Goal: Information Seeking & Learning: Learn about a topic

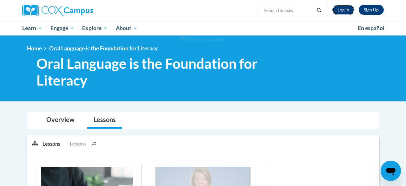
click at [335, 9] on link "Log In" at bounding box center [344, 10] width 22 height 10
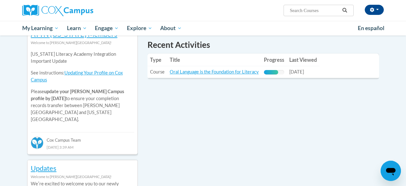
scroll to position [222, 0]
click at [219, 74] on link "Oral Language is the Foundation for Literacy" at bounding box center [214, 72] width 89 height 5
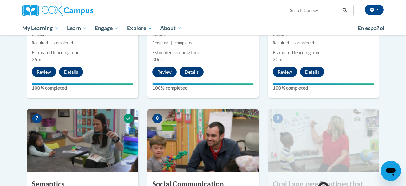
scroll to position [492, 0]
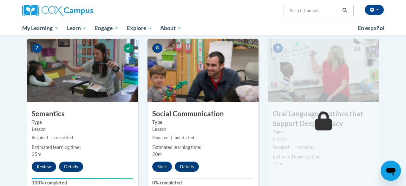
click at [162, 172] on div "8 Social Communication Type Lesson Required | not started Estimated learning ti…" at bounding box center [203, 116] width 111 height 154
click at [47, 164] on button "Review" at bounding box center [44, 167] width 24 height 10
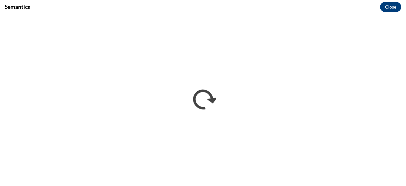
scroll to position [0, 0]
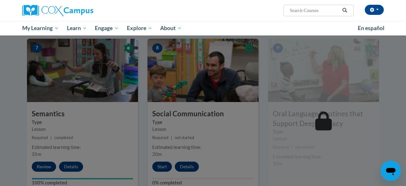
click at [209, 95] on div at bounding box center [203, 93] width 406 height 186
click at [165, 167] on div at bounding box center [203, 93] width 406 height 186
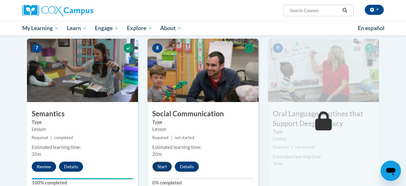
click at [162, 169] on button "Start" at bounding box center [162, 167] width 20 height 10
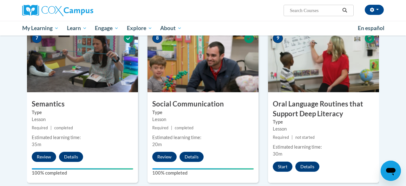
scroll to position [503, 0]
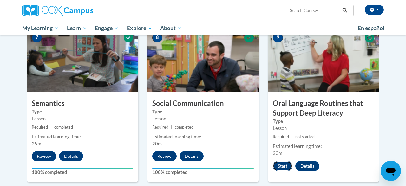
click at [283, 168] on button "Start" at bounding box center [283, 166] width 20 height 10
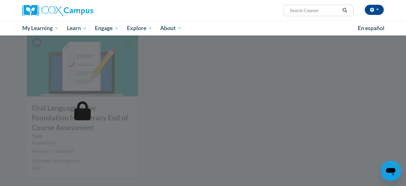
scroll to position [664, 0]
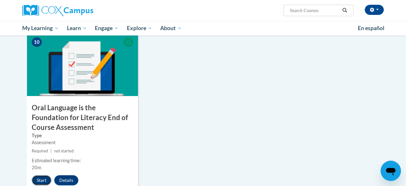
click at [46, 178] on button "Start" at bounding box center [42, 180] width 20 height 10
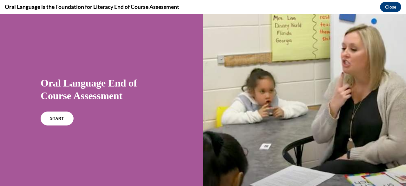
scroll to position [0, 0]
click at [59, 113] on link "START" at bounding box center [57, 118] width 35 height 15
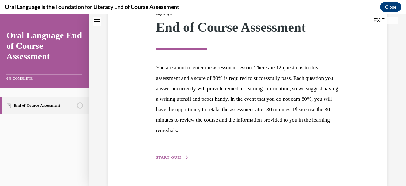
scroll to position [105, 0]
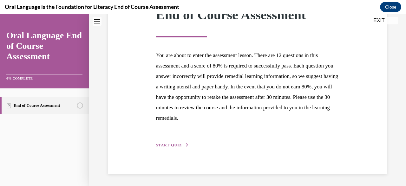
click at [176, 143] on span "START QUIZ" at bounding box center [169, 145] width 26 height 4
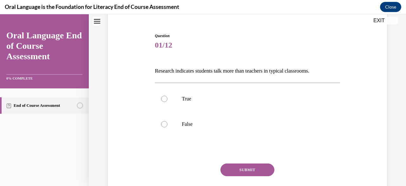
scroll to position [56, 0]
click at [212, 127] on p "False" at bounding box center [253, 124] width 142 height 6
click at [168, 127] on input "False" at bounding box center [164, 124] width 6 height 6
radio input "true"
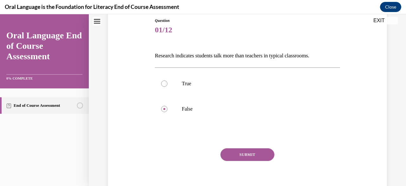
click at [240, 149] on button "SUBMIT" at bounding box center [248, 155] width 54 height 13
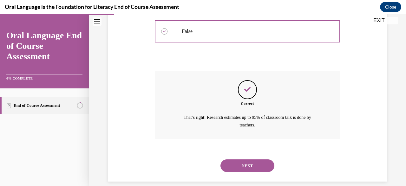
click at [266, 160] on button "NEXT" at bounding box center [248, 166] width 54 height 13
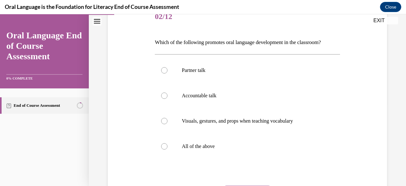
scroll to position [84, 0]
click at [245, 149] on p "All of the above" at bounding box center [253, 146] width 142 height 6
click at [168, 149] on input "All of the above" at bounding box center [164, 146] width 6 height 6
radio input "true"
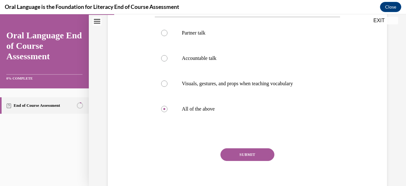
click at [240, 143] on div "Question 02/12 Which of the following promotes oral language development in the…" at bounding box center [247, 84] width 185 height 234
click at [250, 149] on button "SUBMIT" at bounding box center [248, 155] width 54 height 13
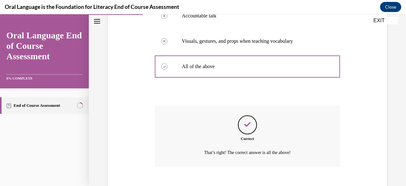
scroll to position [191, 0]
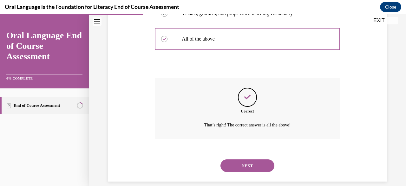
click at [258, 153] on div "NEXT" at bounding box center [247, 165] width 185 height 25
click at [249, 160] on button "NEXT" at bounding box center [248, 166] width 54 height 13
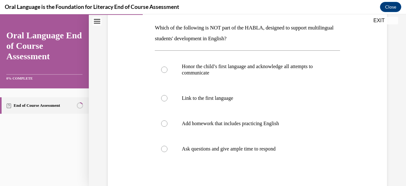
scroll to position [99, 0]
click at [297, 117] on label "Add homework that includes practicing English" at bounding box center [247, 122] width 185 height 25
click at [168, 120] on input "Add homework that includes practicing English" at bounding box center [164, 123] width 6 height 6
radio input "true"
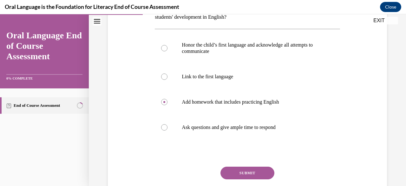
scroll to position [121, 0]
click at [253, 171] on button "SUBMIT" at bounding box center [248, 172] width 54 height 13
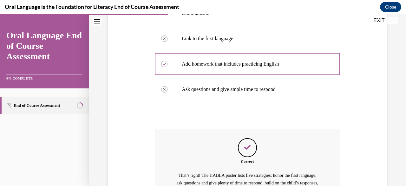
scroll to position [219, 0]
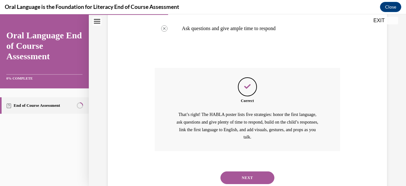
click at [261, 172] on button "NEXT" at bounding box center [248, 178] width 54 height 13
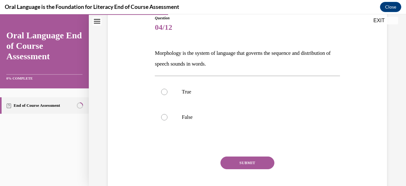
scroll to position [73, 0]
click at [209, 96] on label "True" at bounding box center [247, 91] width 185 height 25
click at [168, 95] on input "True" at bounding box center [164, 92] width 6 height 6
radio input "true"
click at [253, 160] on button "SUBMIT" at bounding box center [248, 163] width 54 height 13
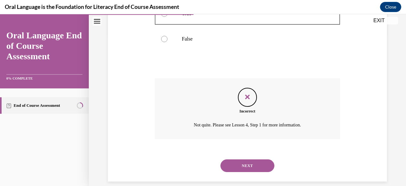
click at [247, 160] on button "NEXT" at bounding box center [248, 166] width 54 height 13
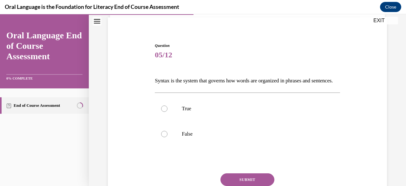
scroll to position [65, 0]
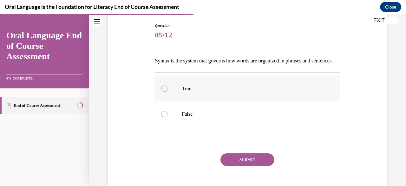
click at [255, 102] on label "True" at bounding box center [247, 88] width 185 height 25
click at [168, 92] on input "True" at bounding box center [164, 89] width 6 height 6
radio input "true"
click at [259, 166] on button "SUBMIT" at bounding box center [248, 160] width 54 height 13
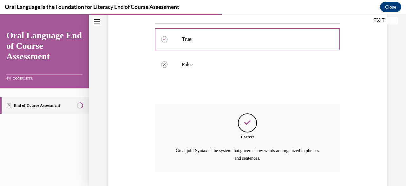
scroll to position [159, 0]
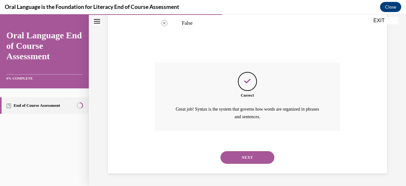
click at [251, 162] on button "NEXT" at bounding box center [248, 157] width 54 height 13
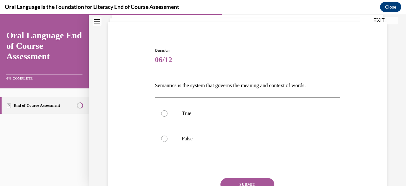
scroll to position [44, 0]
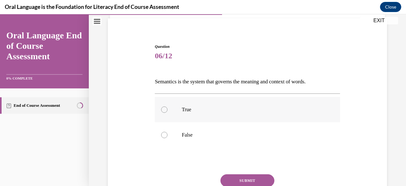
click at [239, 105] on label "True" at bounding box center [247, 109] width 185 height 25
click at [168, 107] on input "True" at bounding box center [164, 110] width 6 height 6
radio input "true"
click at [255, 178] on button "SUBMIT" at bounding box center [248, 181] width 54 height 13
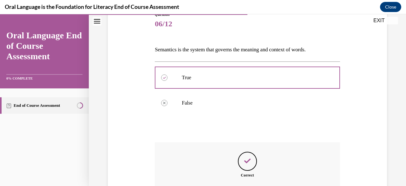
scroll to position [77, 0]
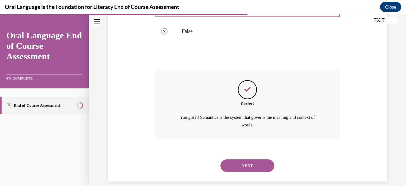
click at [244, 160] on button "NEXT" at bounding box center [248, 166] width 54 height 13
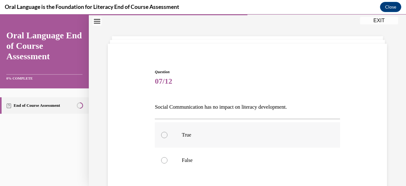
scroll to position [67, 0]
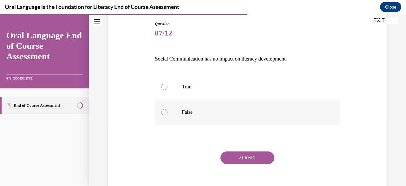
click at [283, 112] on p "False" at bounding box center [253, 112] width 142 height 6
click at [168, 112] on input "False" at bounding box center [164, 112] width 6 height 6
radio input "true"
click at [255, 157] on button "SUBMIT" at bounding box center [248, 158] width 54 height 13
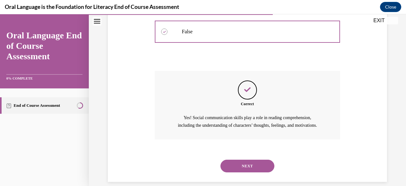
click at [254, 162] on button "NEXT" at bounding box center [248, 166] width 54 height 13
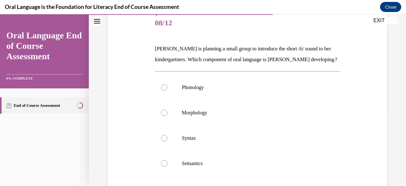
scroll to position [89, 0]
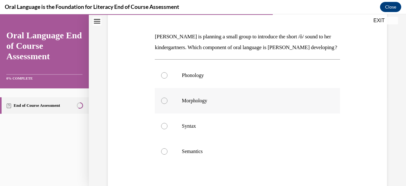
click at [247, 106] on label "Morphology" at bounding box center [247, 100] width 185 height 25
click at [168, 104] on input "Morphology" at bounding box center [164, 101] width 6 height 6
radio input "true"
click at [229, 78] on p "Phonology" at bounding box center [253, 75] width 142 height 6
click at [168, 78] on input "Phonology" at bounding box center [164, 75] width 6 height 6
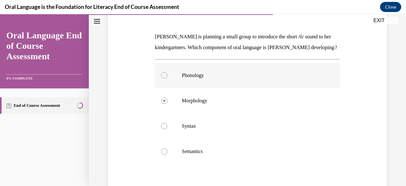
radio input "true"
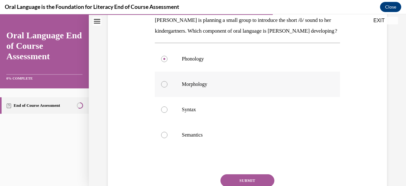
scroll to position [109, 0]
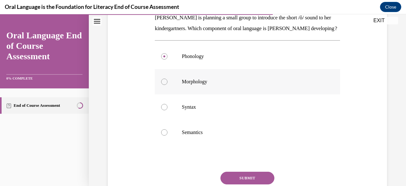
click at [184, 81] on p "Morphology" at bounding box center [253, 82] width 142 height 6
click at [168, 81] on input "Morphology" at bounding box center [164, 82] width 6 height 6
radio input "true"
click at [247, 172] on button "SUBMIT" at bounding box center [248, 178] width 54 height 13
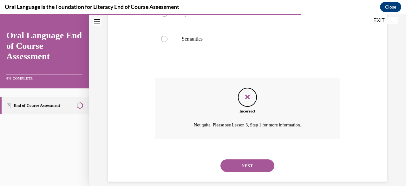
click at [266, 160] on button "NEXT" at bounding box center [248, 166] width 54 height 13
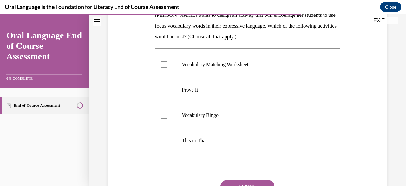
scroll to position [96, 0]
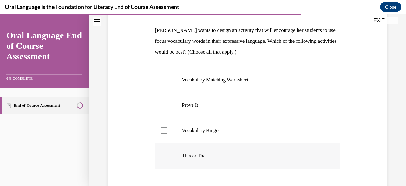
click at [225, 152] on label "This or That" at bounding box center [247, 155] width 185 height 25
click at [168, 153] on input "This or That" at bounding box center [164, 156] width 6 height 6
checkbox input "true"
click at [249, 109] on label "Prove It" at bounding box center [247, 105] width 185 height 25
click at [168, 109] on input "Prove It" at bounding box center [164, 105] width 6 height 6
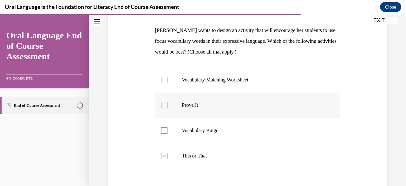
checkbox input "true"
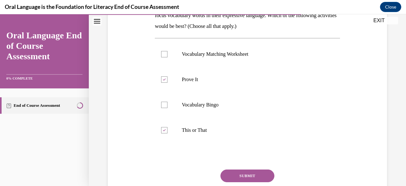
click at [257, 178] on button "SUBMIT" at bounding box center [248, 176] width 54 height 13
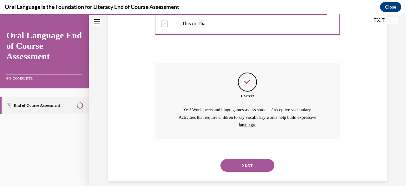
click at [254, 159] on button "NEXT" at bounding box center [248, 165] width 54 height 13
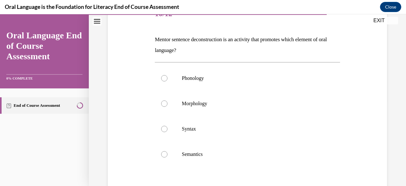
scroll to position [89, 0]
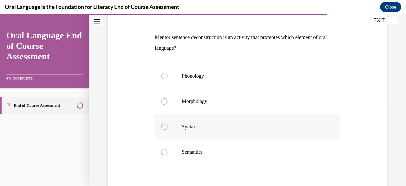
click at [265, 131] on label "Syntax" at bounding box center [247, 126] width 185 height 25
click at [168, 130] on input "Syntax" at bounding box center [164, 127] width 6 height 6
radio input "true"
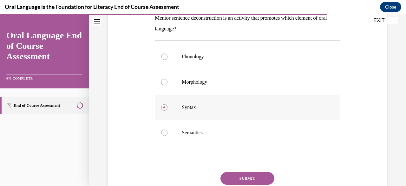
scroll to position [108, 0]
click at [261, 175] on button "SUBMIT" at bounding box center [248, 179] width 54 height 13
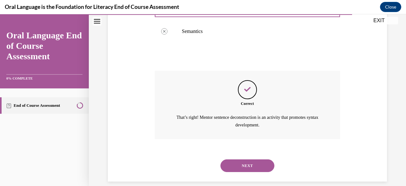
click at [247, 160] on button "NEXT" at bounding box center [248, 166] width 54 height 13
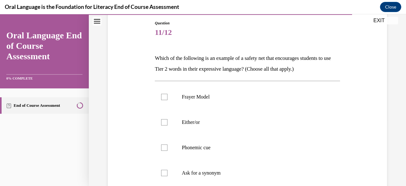
scroll to position [109, 0]
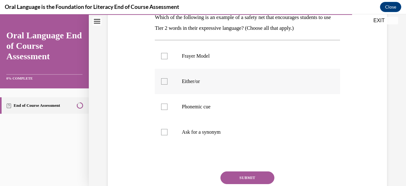
click at [242, 71] on label "Either/or" at bounding box center [247, 81] width 185 height 25
click at [168, 78] on input "Either/or" at bounding box center [164, 81] width 6 height 6
checkbox input "true"
click at [242, 126] on label "Ask for a synonym" at bounding box center [247, 132] width 185 height 25
click at [168, 129] on input "Ask for a synonym" at bounding box center [164, 132] width 6 height 6
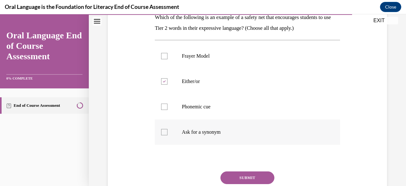
checkbox input "true"
click at [238, 103] on label "Phonemic cue" at bounding box center [247, 106] width 185 height 25
click at [168, 104] on input "Phonemic cue" at bounding box center [164, 107] width 6 height 6
checkbox input "true"
click at [250, 49] on label "Frayer Model" at bounding box center [247, 55] width 185 height 25
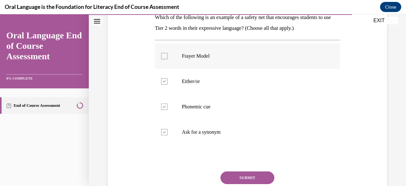
click at [168, 53] on input "Frayer Model" at bounding box center [164, 56] width 6 height 6
click at [253, 57] on p "Frayer Model" at bounding box center [253, 56] width 142 height 6
click at [168, 57] on input "Frayer Model" at bounding box center [164, 56] width 6 height 6
checkbox input "false"
click at [253, 172] on button "SUBMIT" at bounding box center [248, 178] width 54 height 13
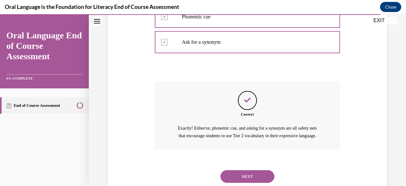
scroll to position [201, 0]
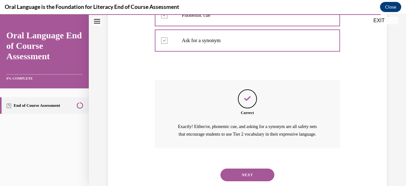
click at [252, 165] on div "NEXT" at bounding box center [247, 174] width 185 height 25
click at [266, 169] on button "NEXT" at bounding box center [248, 175] width 54 height 13
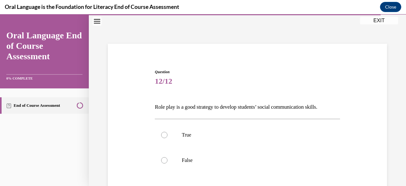
scroll to position [39, 0]
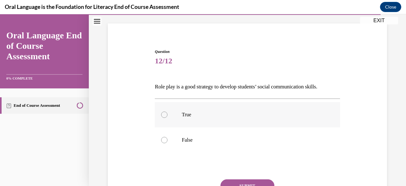
click at [249, 112] on p "True" at bounding box center [253, 115] width 142 height 6
click at [168, 112] on input "True" at bounding box center [164, 115] width 6 height 6
radio input "true"
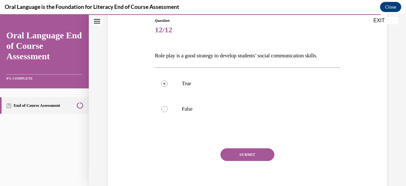
click at [251, 149] on button "SUBMIT" at bounding box center [248, 155] width 54 height 13
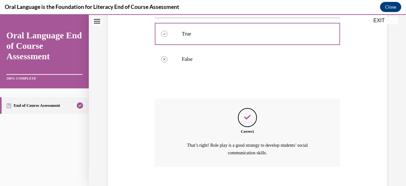
scroll to position [148, 0]
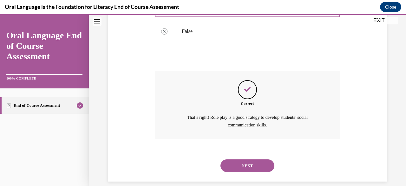
click at [249, 160] on button "NEXT" at bounding box center [248, 166] width 54 height 13
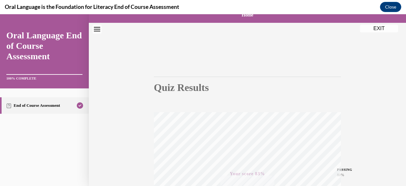
scroll to position [1, 0]
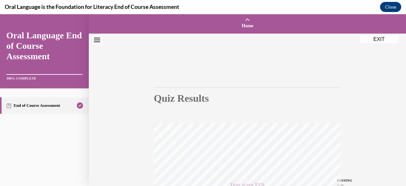
click at [378, 39] on button "EXIT" at bounding box center [379, 40] width 38 height 8
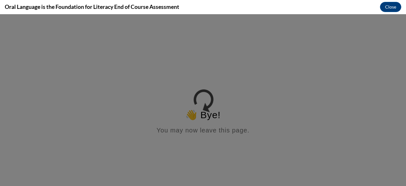
scroll to position [0, 0]
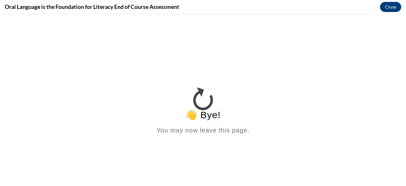
click at [396, 9] on button "Close" at bounding box center [390, 7] width 21 height 10
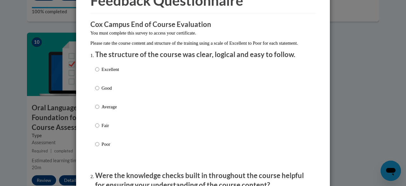
scroll to position [39, 0]
click at [108, 73] on p "Excellent" at bounding box center [110, 69] width 17 height 7
click at [99, 73] on input "Excellent" at bounding box center [97, 69] width 4 height 7
radio input "true"
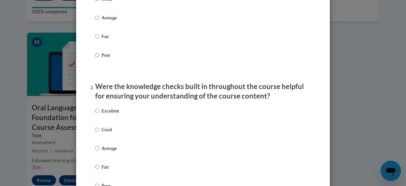
scroll to position [135, 0]
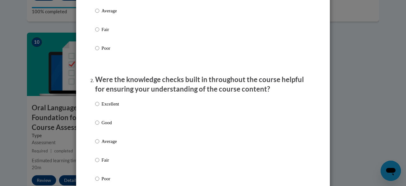
click at [112, 115] on label "Excellent" at bounding box center [107, 109] width 24 height 17
click at [99, 108] on input "Excellent" at bounding box center [97, 104] width 4 height 7
radio input "true"
click at [115, 126] on p "Good" at bounding box center [110, 122] width 17 height 7
click at [99, 126] on input "Good" at bounding box center [97, 122] width 4 height 7
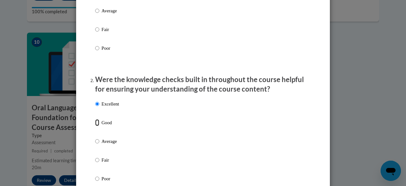
radio input "true"
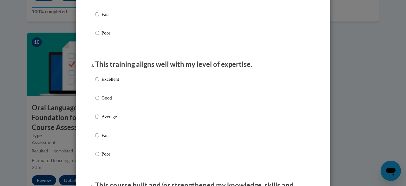
scroll to position [281, 0]
click at [110, 109] on label "Good" at bounding box center [107, 102] width 24 height 17
click at [99, 101] on input "Good" at bounding box center [97, 97] width 4 height 7
radio input "true"
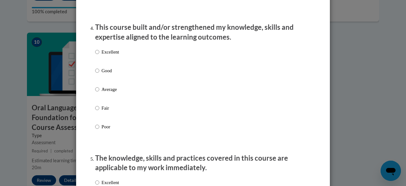
scroll to position [439, 0]
click at [107, 73] on p "Good" at bounding box center [110, 70] width 17 height 7
click at [99, 73] on input "Good" at bounding box center [97, 70] width 4 height 7
radio input "true"
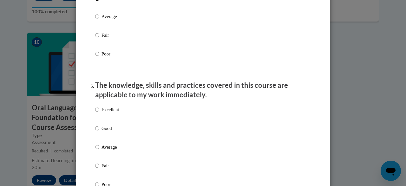
scroll to position [519, 0]
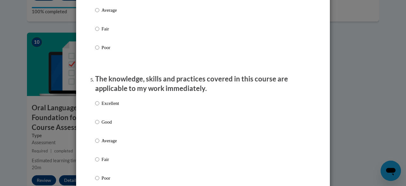
click at [113, 117] on label "Excellent" at bounding box center [107, 108] width 24 height 17
click at [99, 107] on input "Excellent" at bounding box center [97, 103] width 4 height 7
radio input "true"
click at [115, 126] on p "Good" at bounding box center [110, 122] width 17 height 7
click at [99, 126] on input "Good" at bounding box center [97, 122] width 4 height 7
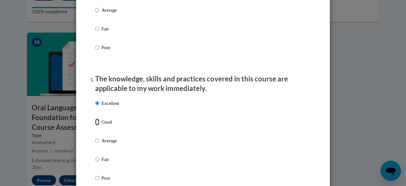
radio input "true"
click at [114, 144] on p "Average" at bounding box center [110, 140] width 17 height 7
click at [99, 144] on input "Average" at bounding box center [97, 140] width 4 height 7
radio input "true"
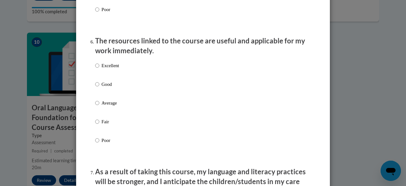
scroll to position [689, 0]
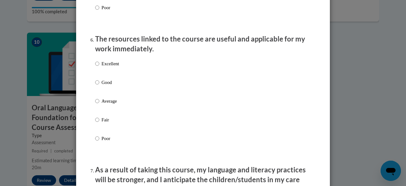
click at [104, 94] on label "Good" at bounding box center [107, 87] width 24 height 17
click at [99, 86] on input "Good" at bounding box center [97, 82] width 4 height 7
radio input "true"
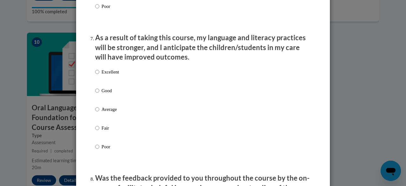
scroll to position [826, 0]
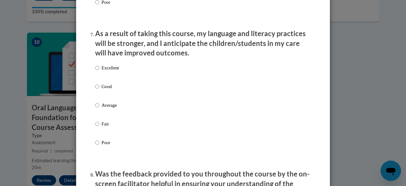
click at [115, 88] on div "Excellent Good Average Fair Poor" at bounding box center [107, 110] width 24 height 98
click at [106, 70] on div "Excellent Good Average Fair Poor" at bounding box center [107, 110] width 24 height 98
click at [107, 71] on p "Excellent" at bounding box center [110, 67] width 17 height 7
click at [99, 71] on input "Excellent" at bounding box center [97, 67] width 4 height 7
radio input "true"
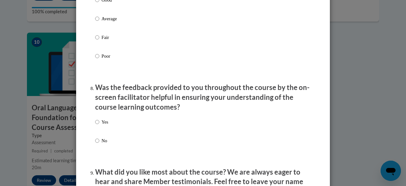
scroll to position [924, 0]
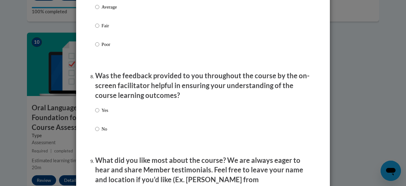
click at [108, 114] on p "Yes" at bounding box center [105, 110] width 7 height 7
click at [99, 114] on input "Yes" at bounding box center [97, 110] width 4 height 7
radio input "true"
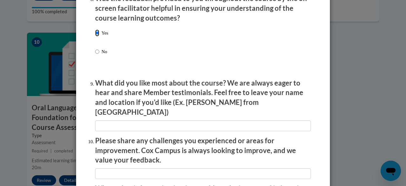
scroll to position [1003, 0]
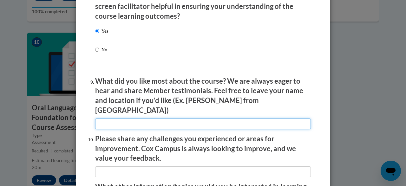
click at [203, 119] on input "textbox" at bounding box center [203, 124] width 216 height 11
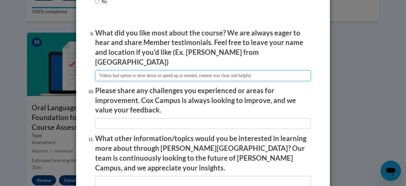
scroll to position [1052, 0]
type input "Videos had option to slow down or speed up as needed, content was clear and hel…"
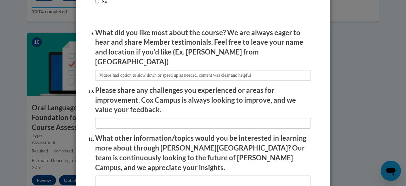
click at [170, 113] on li "Please share any challenges you experienced or areas for improvement. Cox Campu…" at bounding box center [203, 107] width 216 height 43
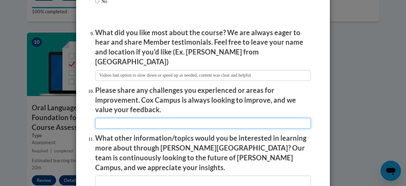
click at [159, 118] on input "textbox" at bounding box center [203, 123] width 216 height 11
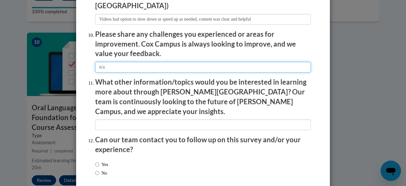
scroll to position [1110, 0]
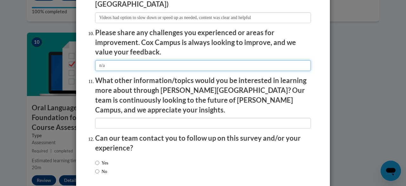
type input "n/a"
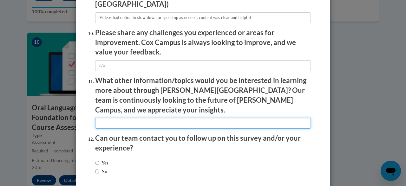
click at [133, 118] on input "textbox" at bounding box center [203, 123] width 216 height 11
type input "n/a"
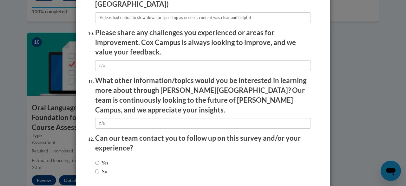
click at [122, 156] on div "Yes No" at bounding box center [203, 168] width 216 height 24
click at [115, 156] on div "Yes No" at bounding box center [203, 168] width 216 height 24
click at [113, 156] on div "Yes No" at bounding box center [203, 168] width 216 height 24
click at [107, 168] on label "No" at bounding box center [101, 171] width 12 height 7
click at [99, 168] on input "No" at bounding box center [97, 171] width 4 height 7
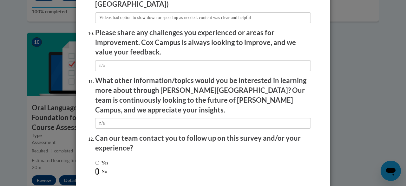
radio input "true"
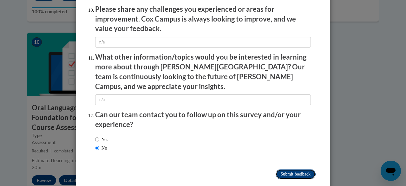
click at [300, 169] on input "Submit feedback" at bounding box center [296, 174] width 40 height 10
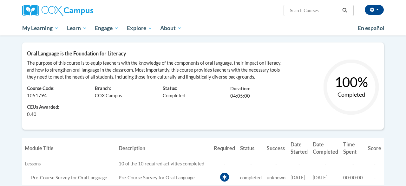
scroll to position [75, 0]
